Goal: Information Seeking & Learning: Learn about a topic

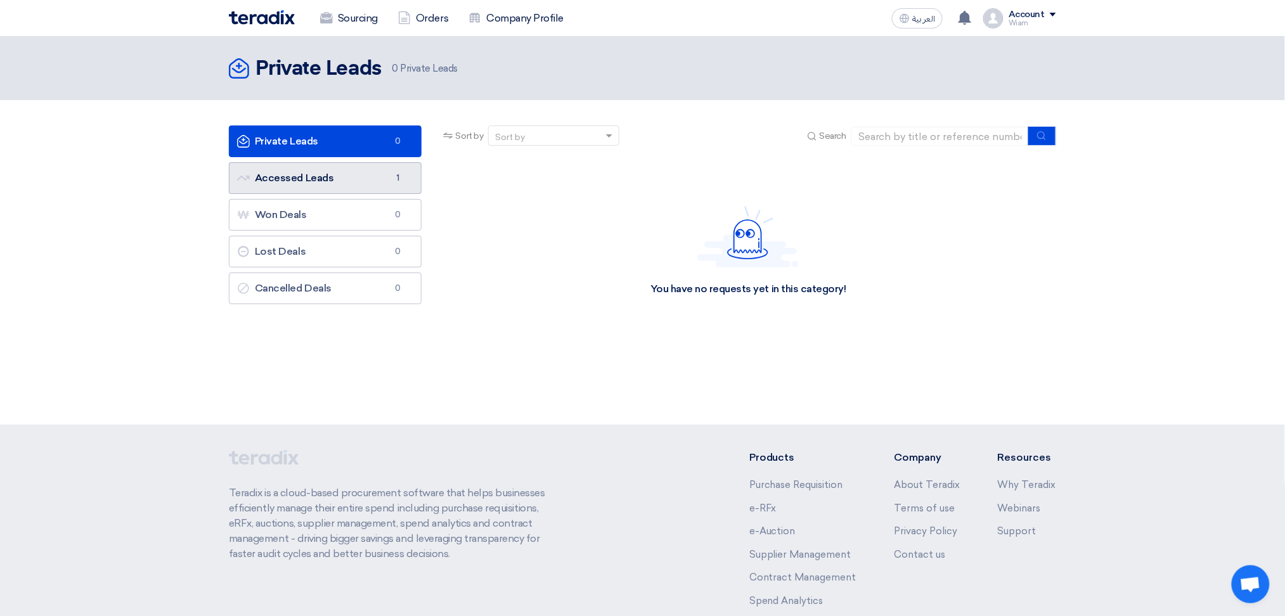
click at [339, 184] on link "Accessed Leads Accessed Leads 1" at bounding box center [325, 178] width 193 height 32
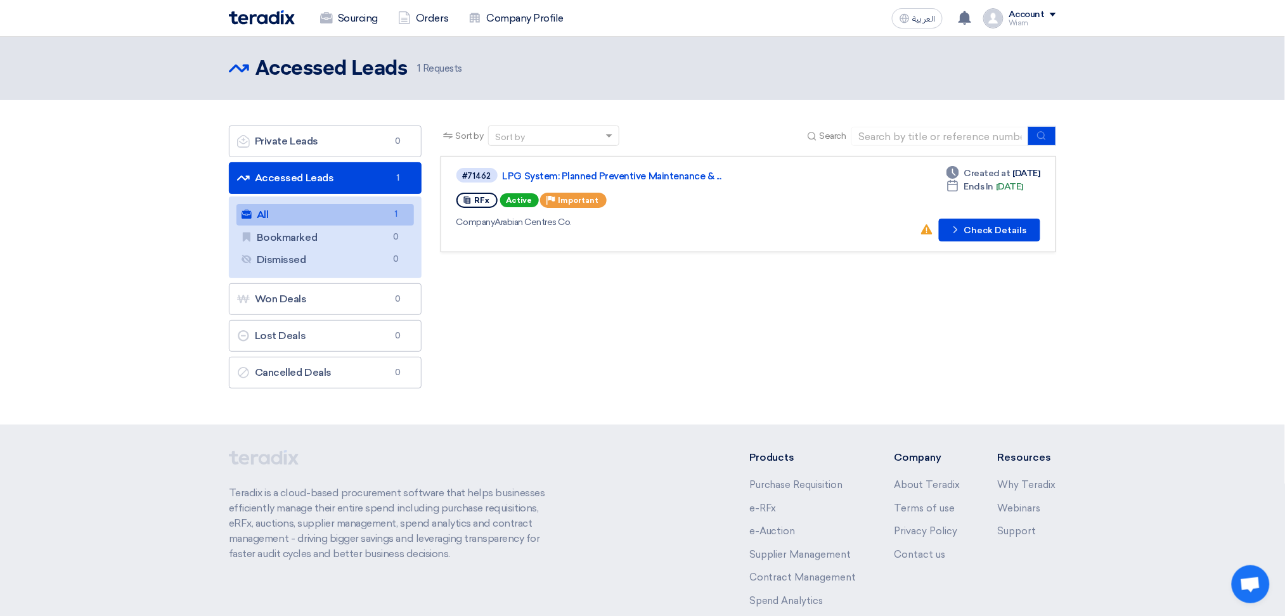
click at [369, 217] on link "All All 1" at bounding box center [324, 215] width 177 height 22
click at [683, 348] on div "Sort by Sort by Search Category Owner Type" at bounding box center [748, 259] width 634 height 269
click at [968, 234] on button "Check details Check Details" at bounding box center [989, 230] width 101 height 23
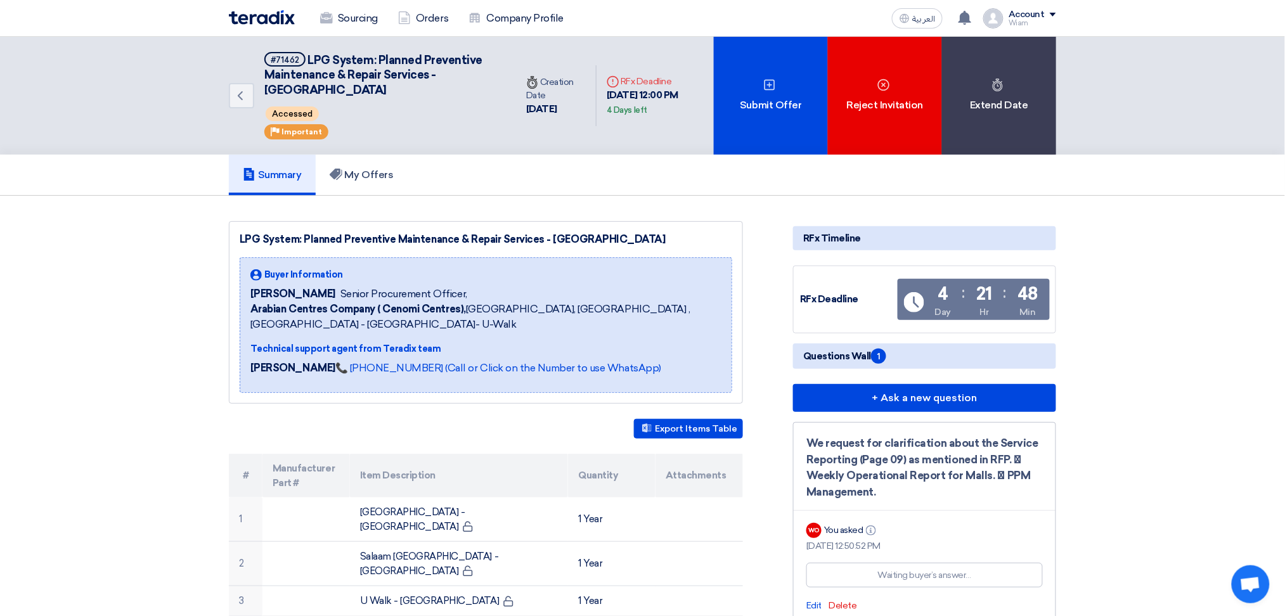
drag, startPoint x: 338, startPoint y: 91, endPoint x: 305, endPoint y: 56, distance: 48.4
click at [305, 56] on h5 "#71462 LPG System: Planned Preventive Maintenance & Repair Services - Central &…" at bounding box center [382, 75] width 236 height 46
click at [383, 99] on div "#71462 LPG System: Planned Preventive Maintenance & Repair Services - Central &…" at bounding box center [382, 95] width 236 height 87
